Goal: Task Accomplishment & Management: Complete application form

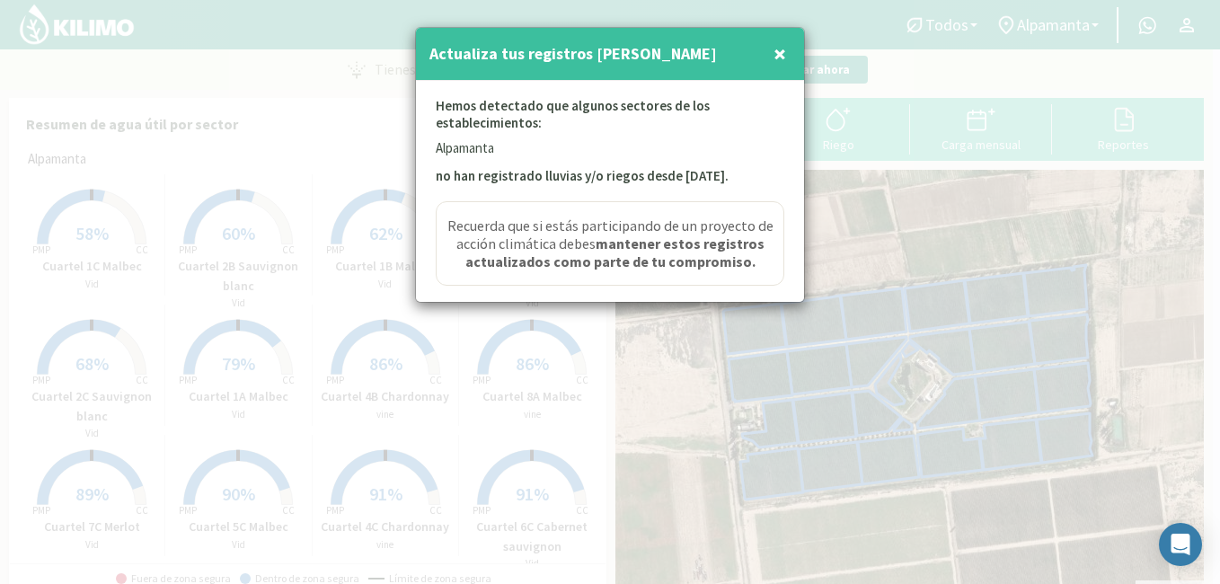
click at [782, 50] on span "×" at bounding box center [779, 54] width 13 height 30
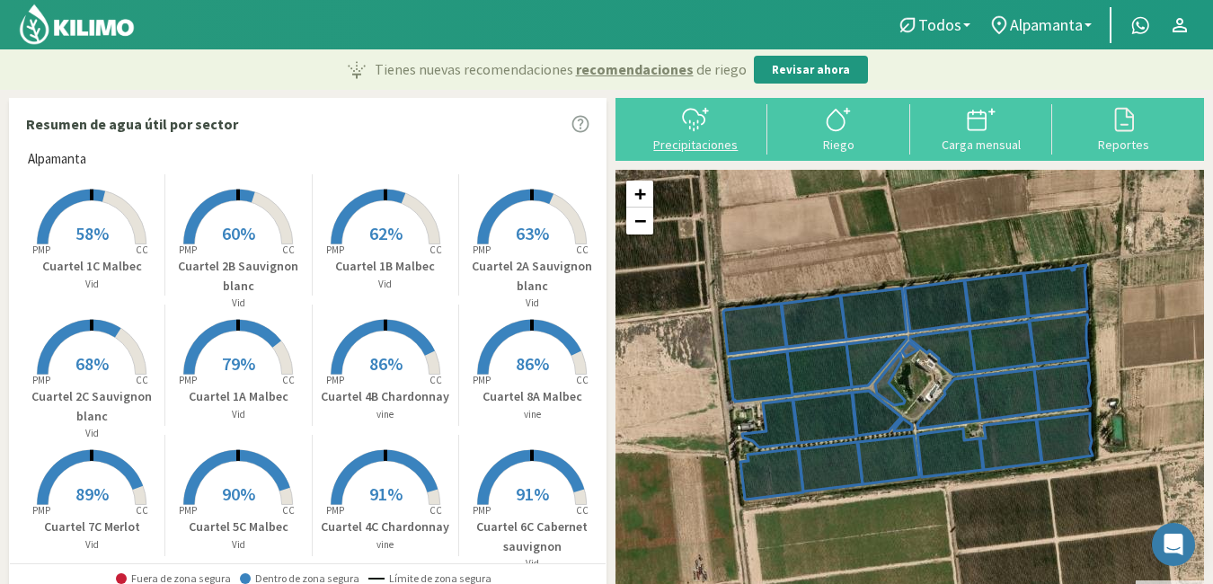
click at [693, 139] on div "Precipitaciones" at bounding box center [696, 144] width 132 height 13
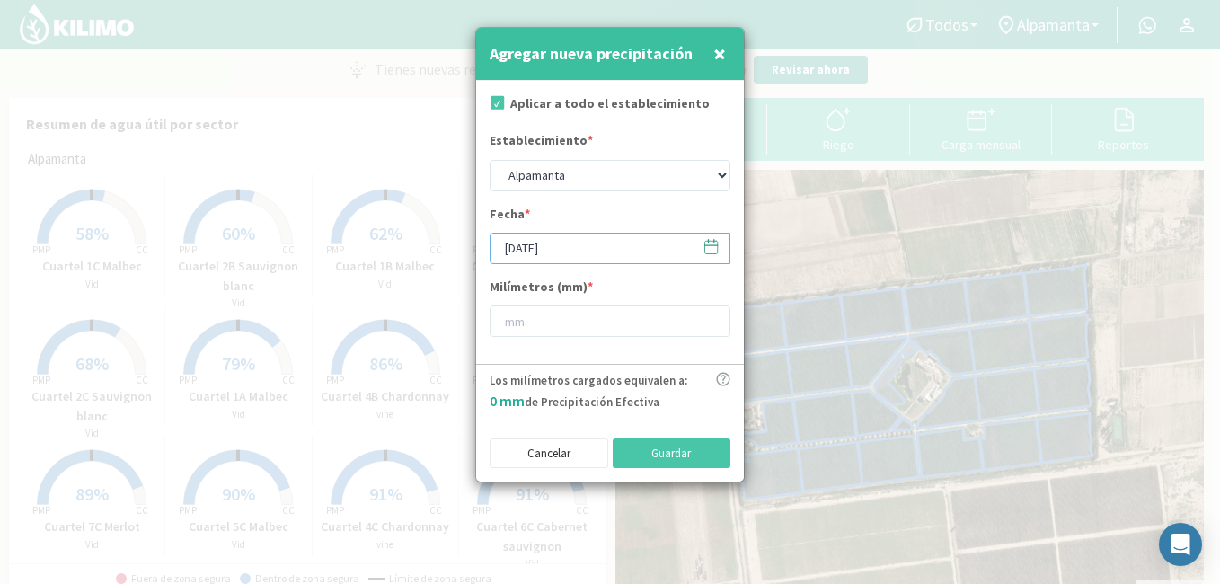
click at [663, 249] on input "[DATE]" at bounding box center [610, 248] width 241 height 31
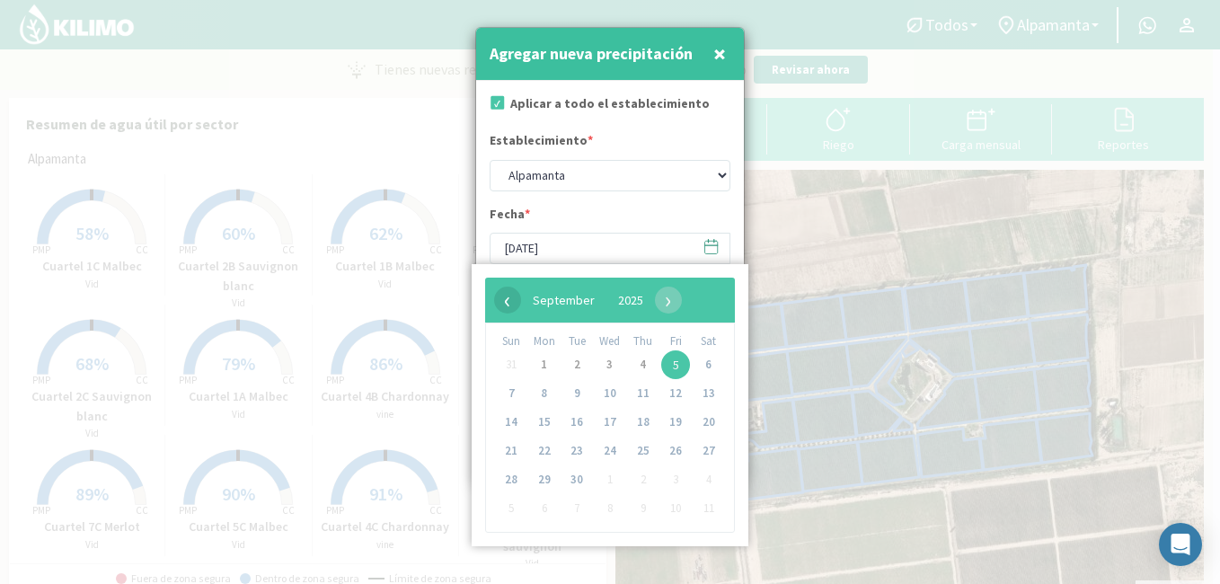
click at [509, 305] on span "‹" at bounding box center [507, 300] width 27 height 27
click at [701, 477] on span "30" at bounding box center [708, 479] width 29 height 29
type input "[DATE]"
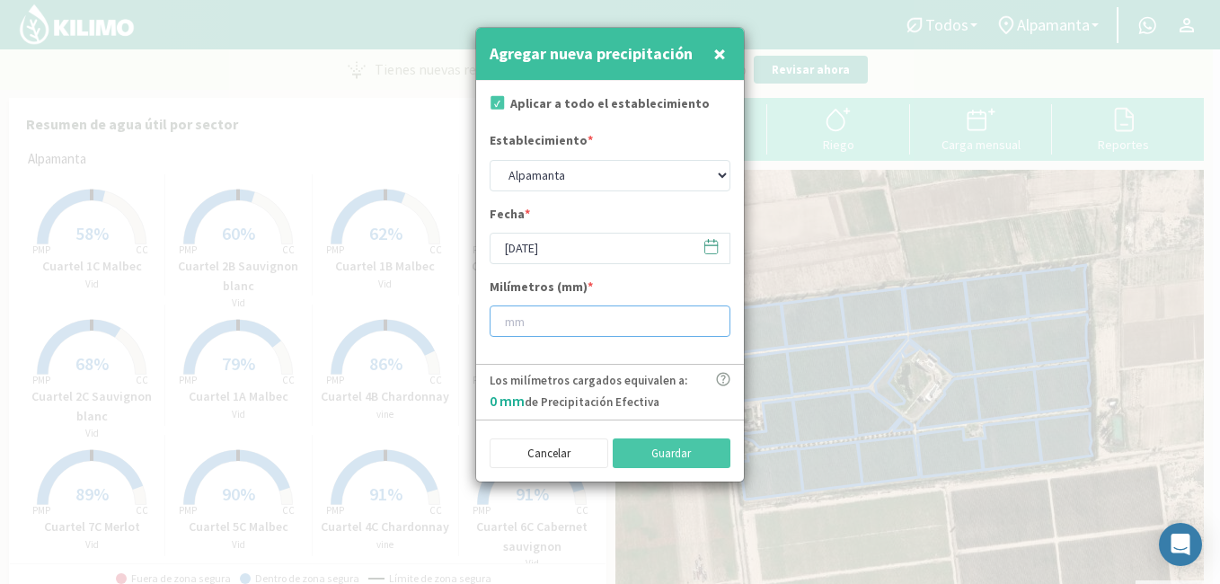
click at [568, 316] on input "number" at bounding box center [610, 320] width 241 height 31
type input "30"
click at [654, 448] on button "Guardar" at bounding box center [672, 453] width 119 height 31
type input "[DATE]"
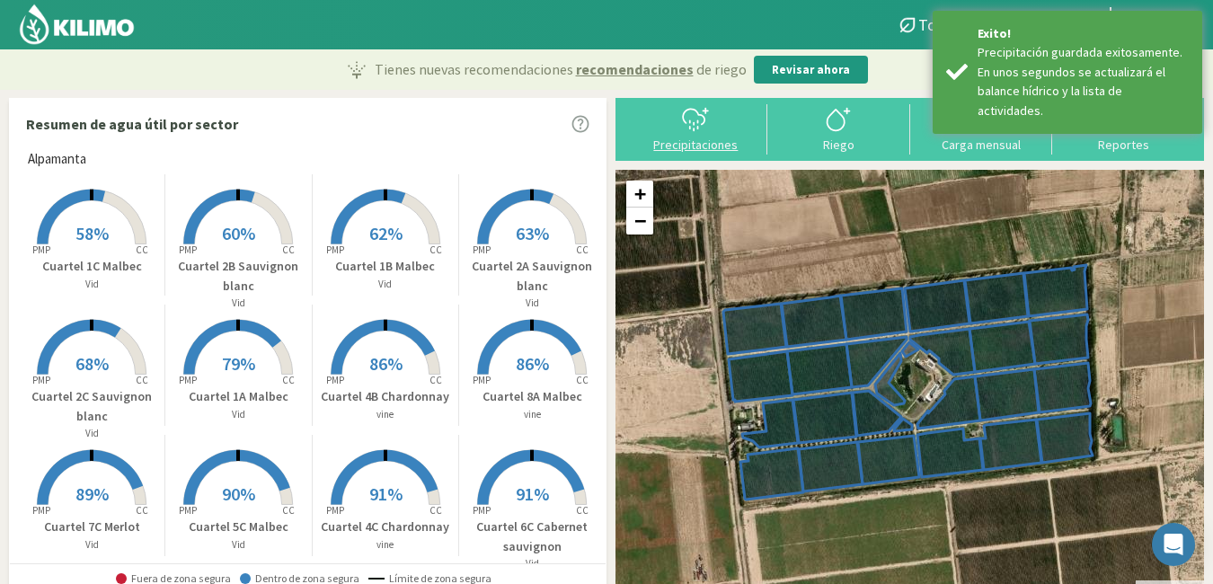
click at [687, 120] on icon at bounding box center [695, 119] width 29 height 29
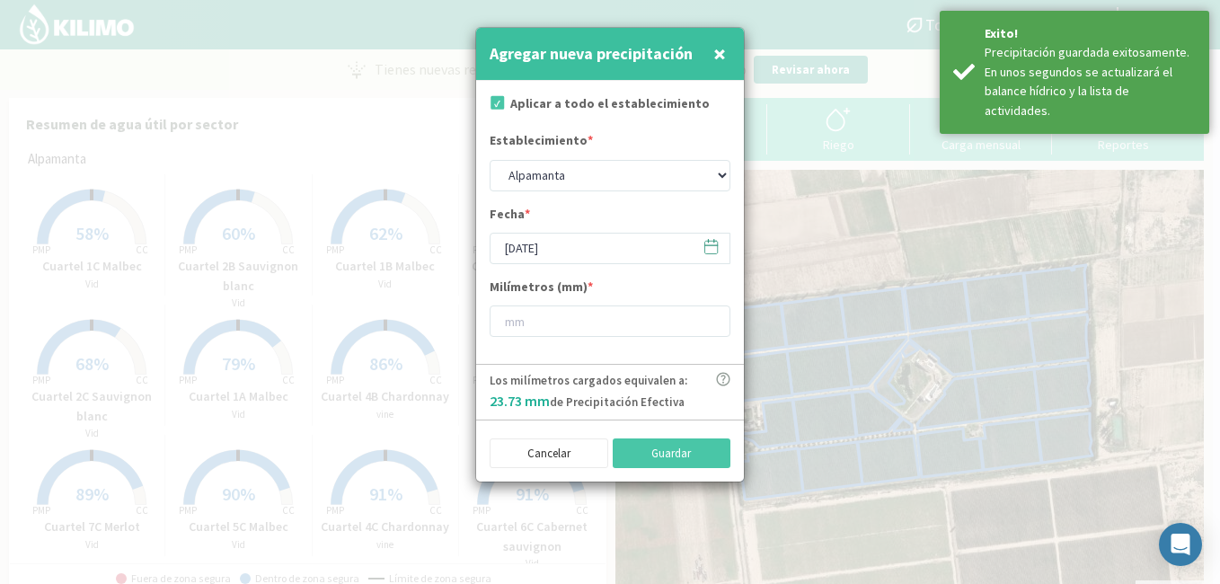
click at [712, 245] on icon at bounding box center [711, 245] width 13 height 0
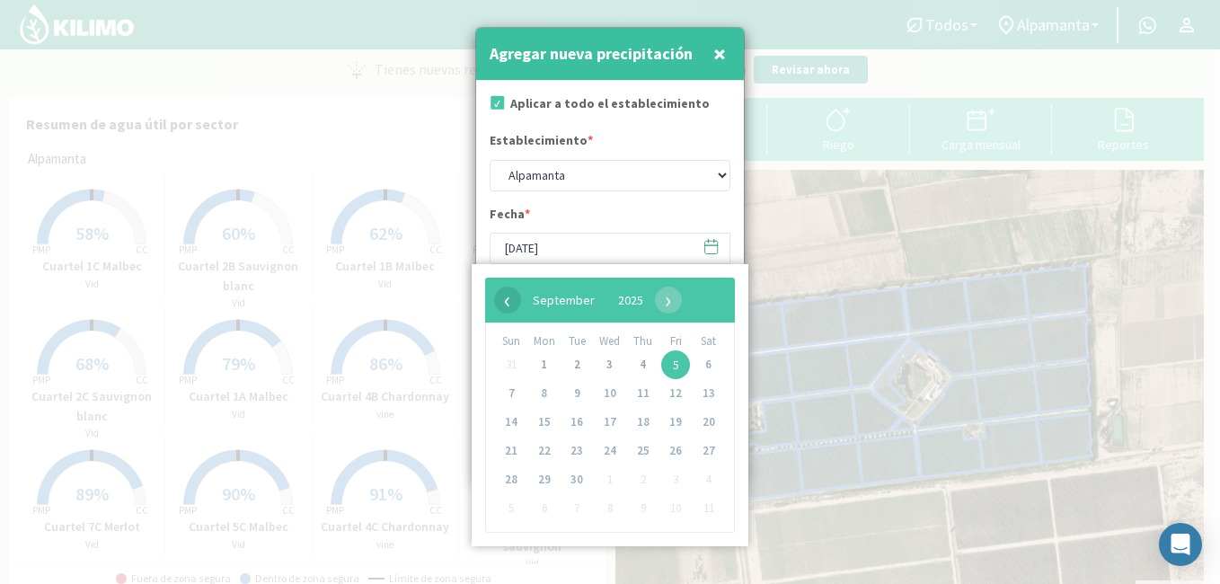
click at [504, 306] on span "‹" at bounding box center [507, 300] width 27 height 27
click at [510, 508] on span "31" at bounding box center [511, 508] width 29 height 29
type input "[DATE]"
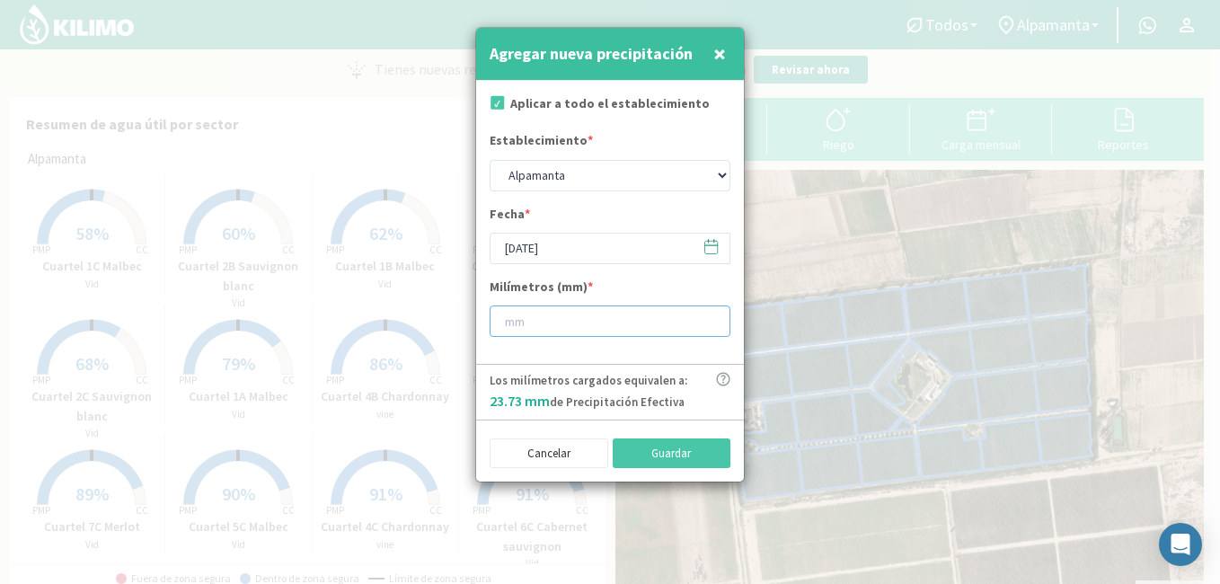
click at [575, 326] on input "number" at bounding box center [610, 320] width 241 height 31
type input "30"
click at [661, 451] on button "Guardar" at bounding box center [672, 453] width 119 height 31
type input "[DATE]"
